Goal: Task Accomplishment & Management: Complete application form

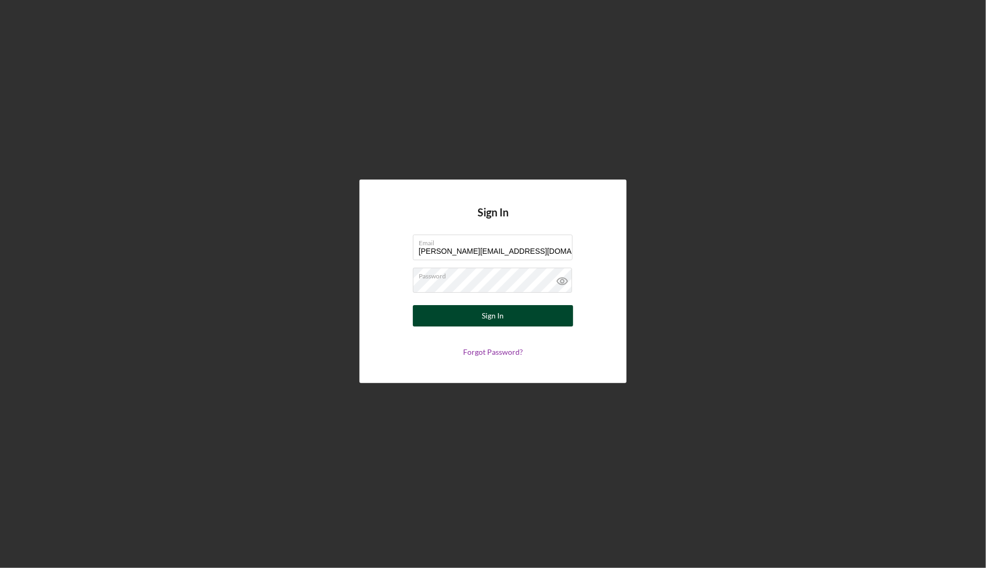
type input "[PERSON_NAME][EMAIL_ADDRESS][DOMAIN_NAME]"
click at [551, 315] on button "Sign In" at bounding box center [493, 315] width 160 height 21
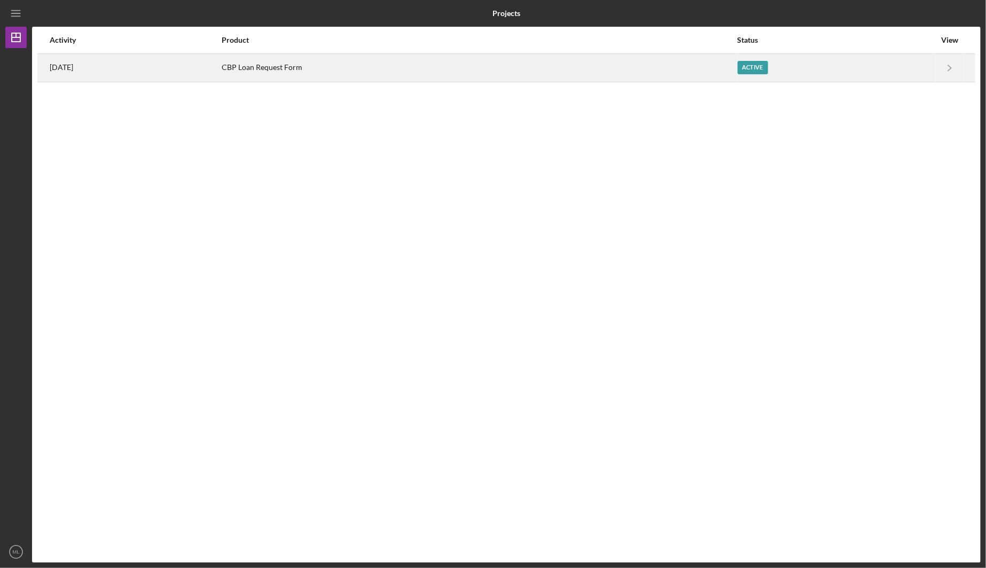
click at [345, 76] on div "CBP Loan Request Form" at bounding box center [479, 67] width 515 height 27
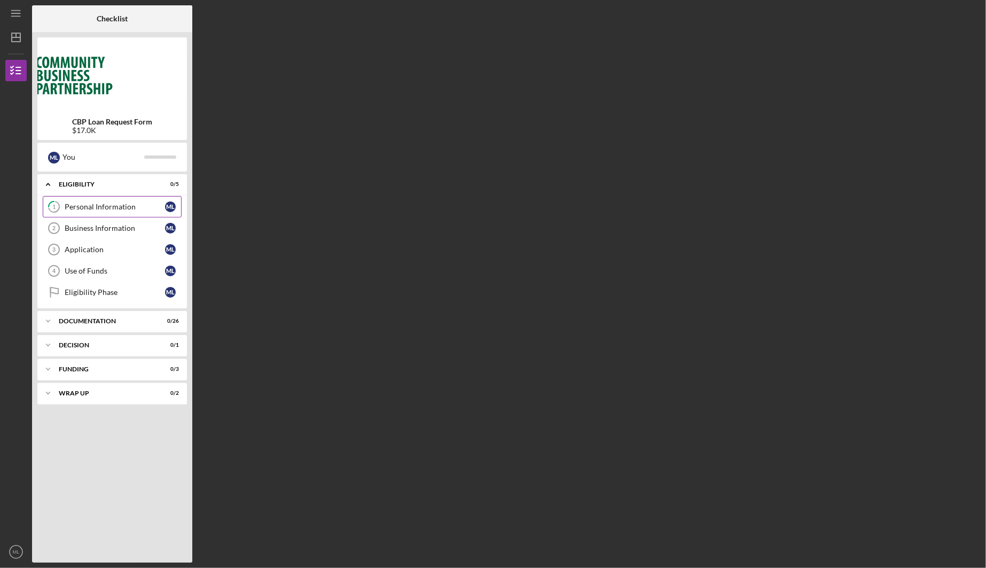
click at [64, 204] on icon "1" at bounding box center [54, 206] width 27 height 27
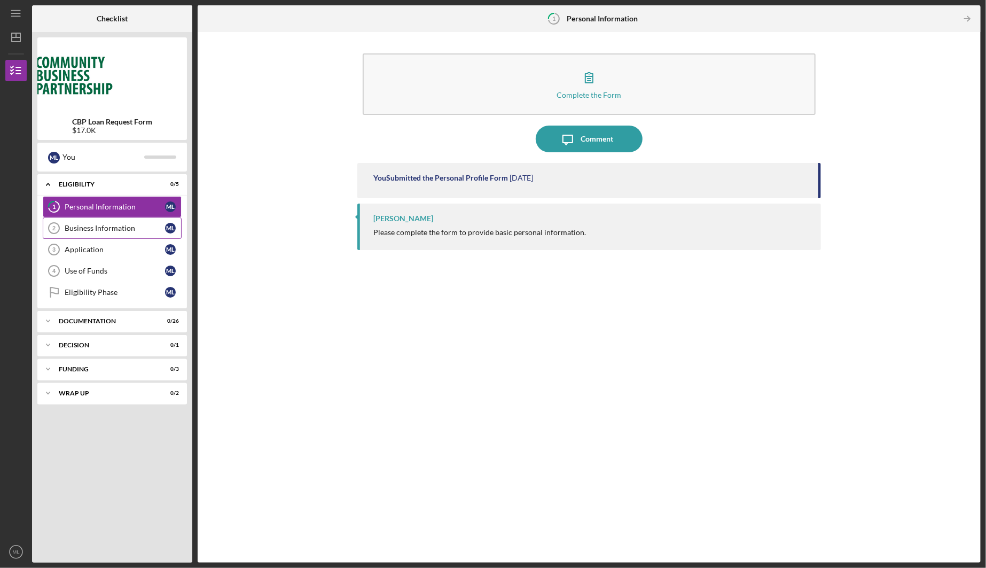
click at [99, 225] on div "Business Information" at bounding box center [115, 228] width 100 height 9
